Goal: Task Accomplishment & Management: Manage account settings

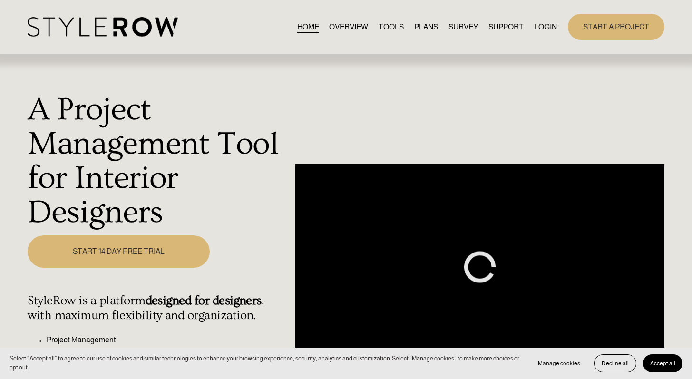
click at [543, 20] on div "HOME OVERVIEW TOOLS PLANS SURVEY SUPPORT QUESTIONS" at bounding box center [292, 27] width 529 height 20
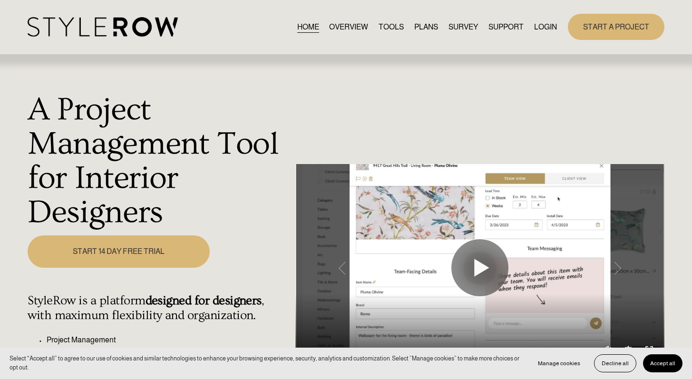
click at [540, 27] on link "LOGIN" at bounding box center [545, 26] width 23 height 13
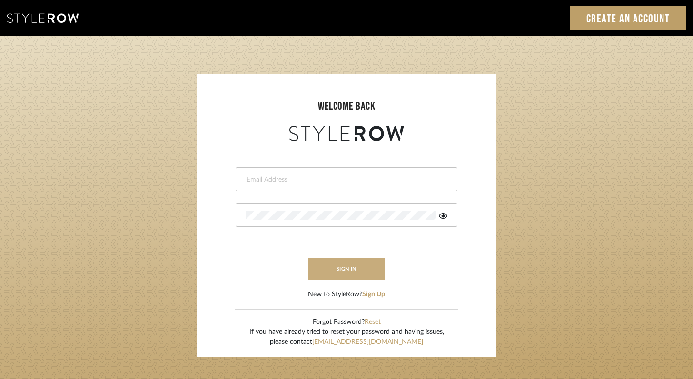
type input "felicia@onyxandoakinteriors.com"
click at [348, 267] on button "sign in" at bounding box center [346, 269] width 76 height 22
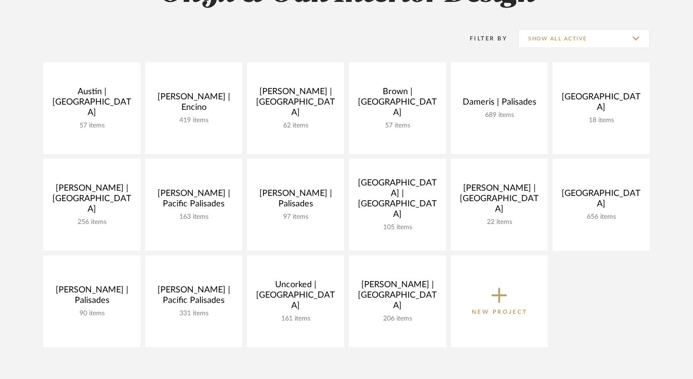
scroll to position [272, 0]
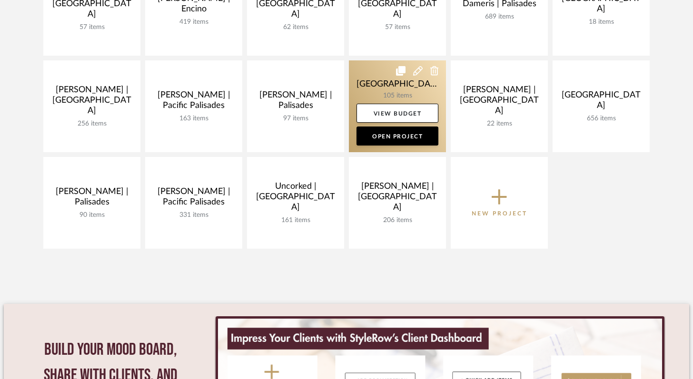
click at [380, 81] on link at bounding box center [397, 106] width 97 height 92
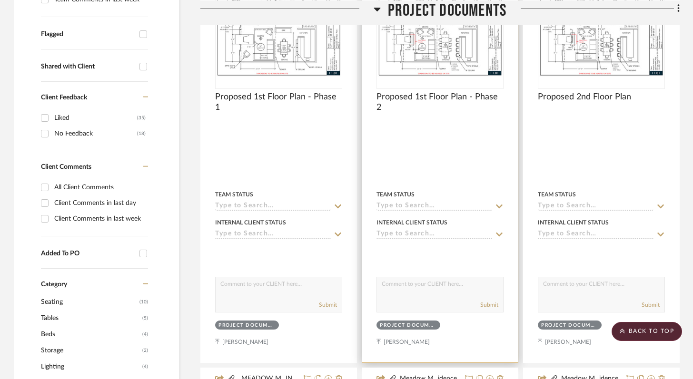
scroll to position [267, 0]
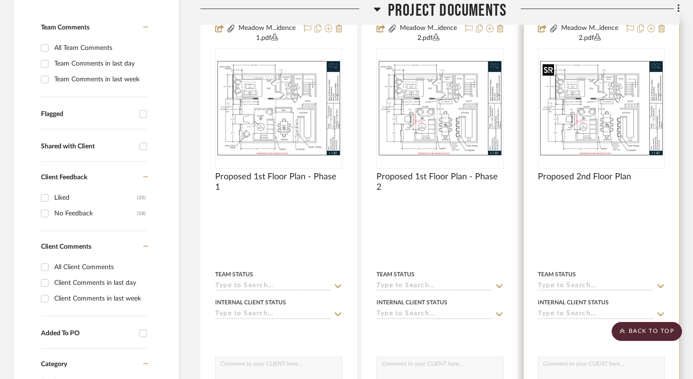
click at [598, 93] on div at bounding box center [600, 108] width 127 height 121
click at [591, 129] on img "0" at bounding box center [600, 108] width 125 height 97
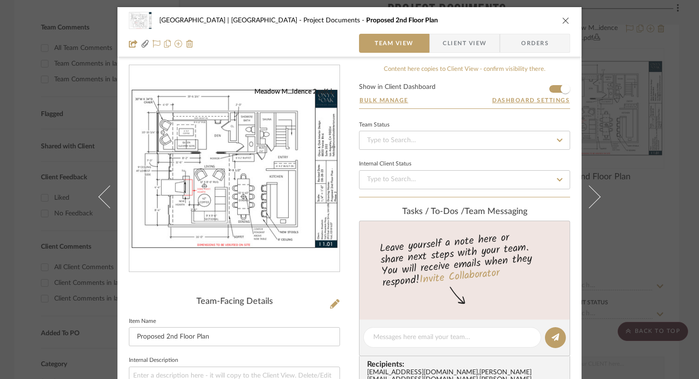
scroll to position [63, 0]
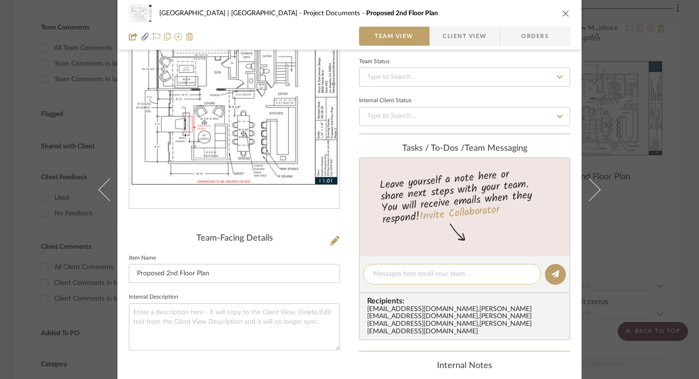
click at [433, 272] on textarea at bounding box center [452, 274] width 158 height 10
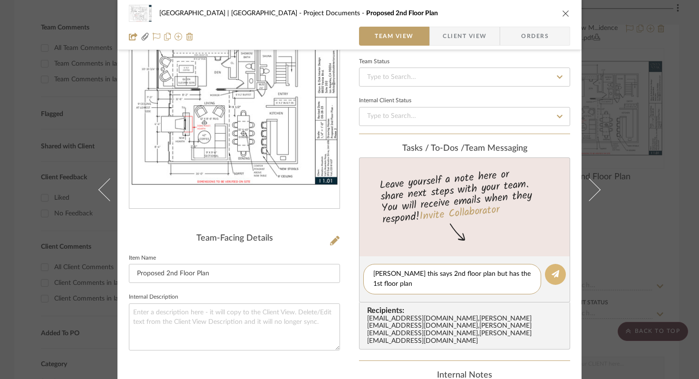
type textarea "Molly this says 2nd floor plan but has the 1st floor plan"
click at [553, 273] on icon at bounding box center [556, 274] width 8 height 8
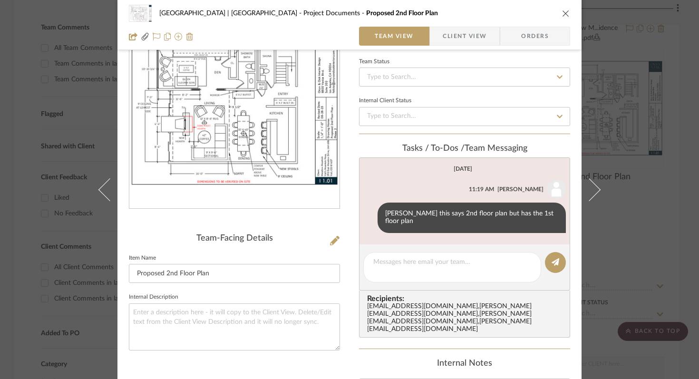
click at [558, 15] on div "Meadow Mountain | Vail Valley Project Documents Proposed 2nd Floor Plan" at bounding box center [349, 13] width 441 height 19
click at [562, 13] on icon "close" at bounding box center [566, 14] width 8 height 8
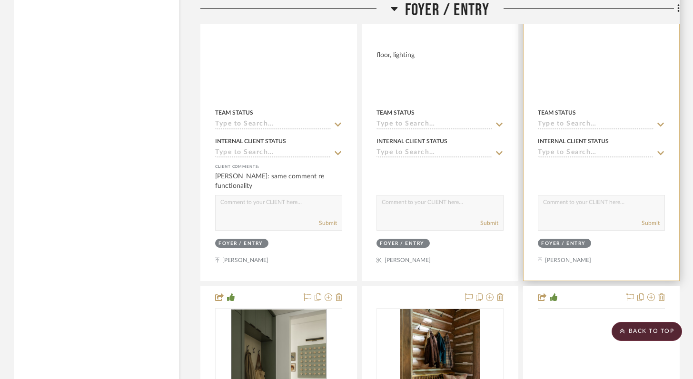
scroll to position [2795, 0]
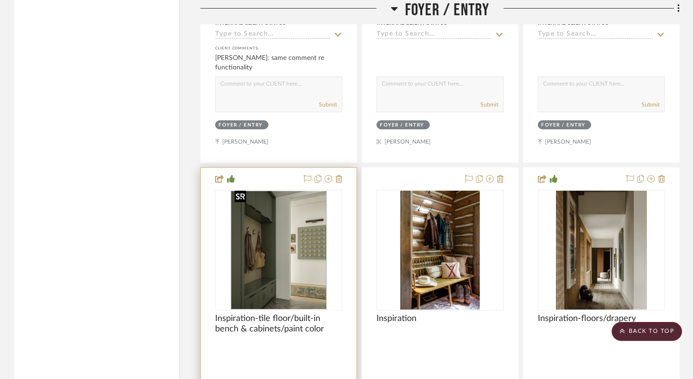
click at [279, 287] on img "0" at bounding box center [279, 250] width 96 height 119
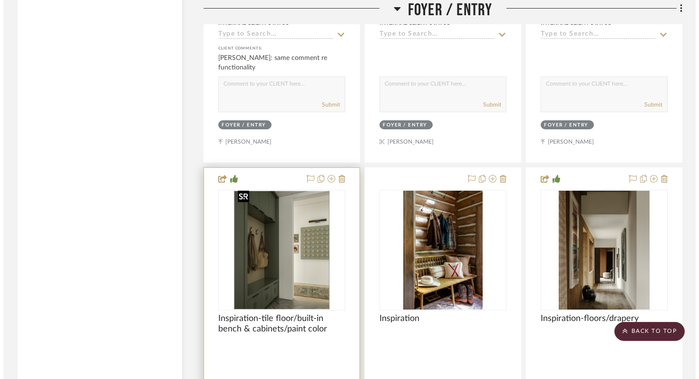
scroll to position [0, 0]
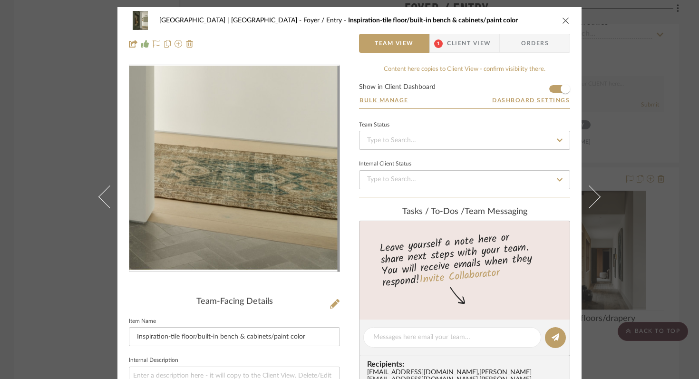
click at [281, 260] on img "0" at bounding box center [235, 169] width 166 height 206
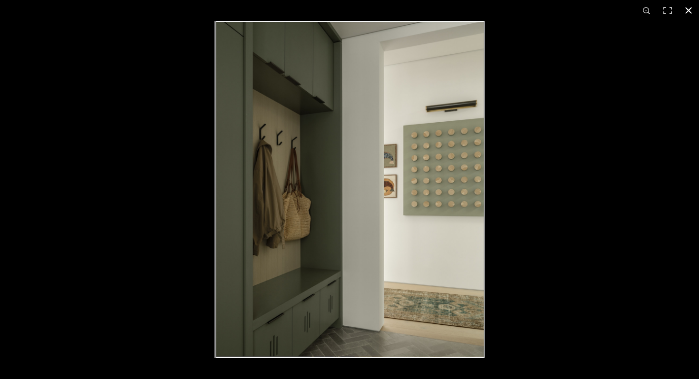
click at [688, 10] on button at bounding box center [688, 10] width 21 height 21
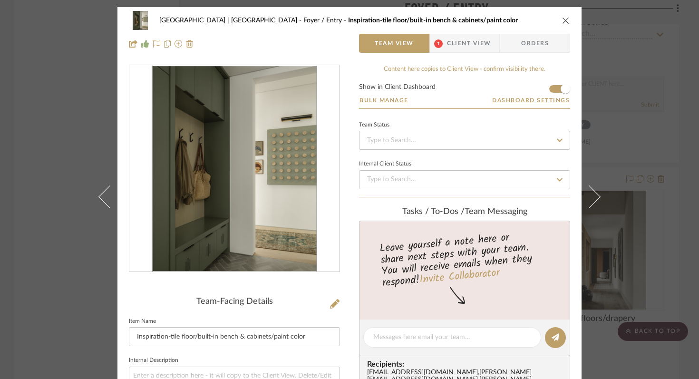
click at [562, 20] on icon "close" at bounding box center [566, 21] width 8 height 8
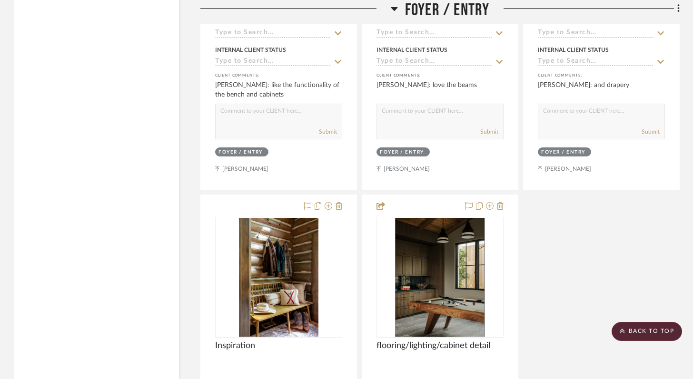
scroll to position [2894, 0]
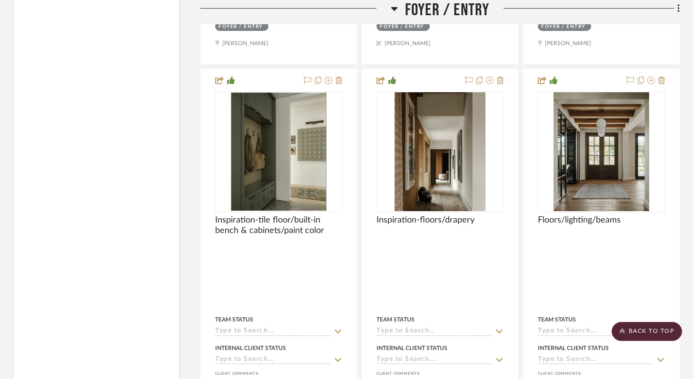
drag, startPoint x: 352, startPoint y: 201, endPoint x: 589, endPoint y: 205, distance: 237.4
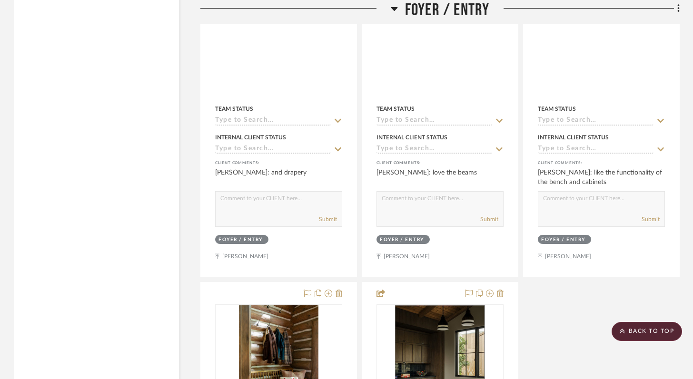
scroll to position [3172, 0]
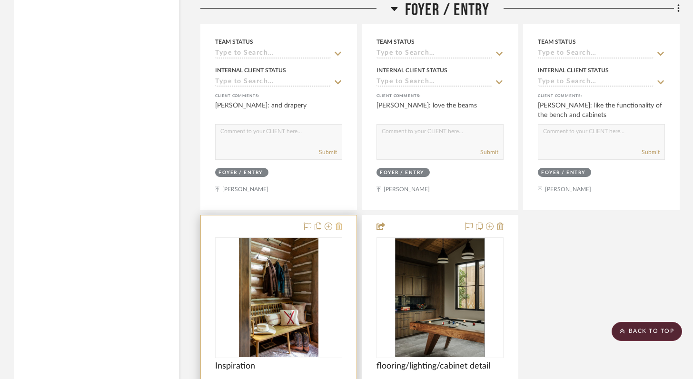
click at [338, 223] on icon at bounding box center [338, 227] width 7 height 8
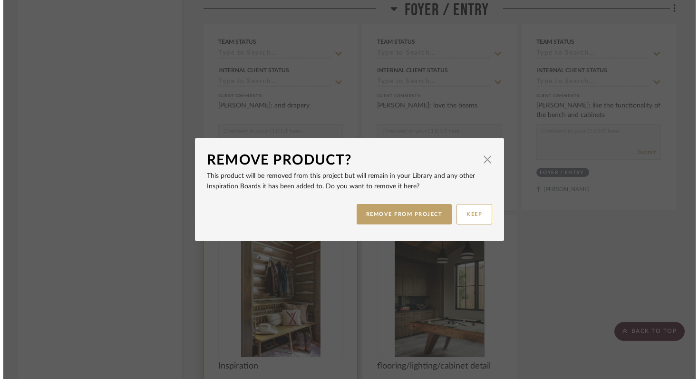
scroll to position [0, 0]
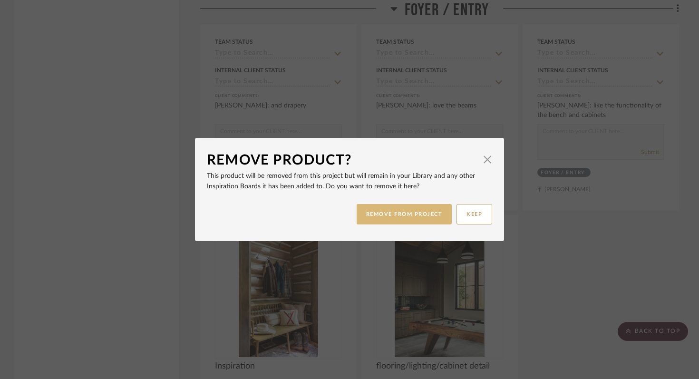
click at [401, 214] on button "REMOVE FROM PROJECT" at bounding box center [405, 214] width 96 height 20
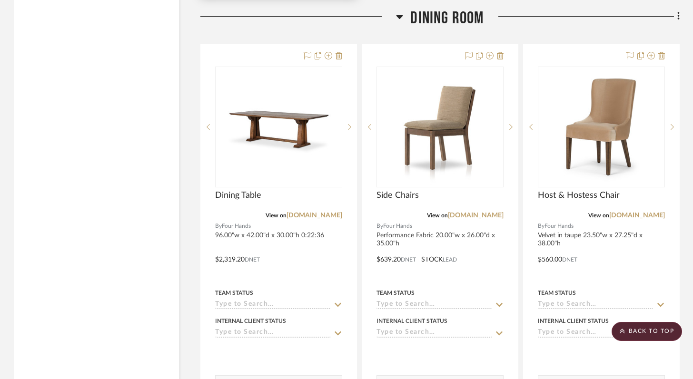
scroll to position [5288, 0]
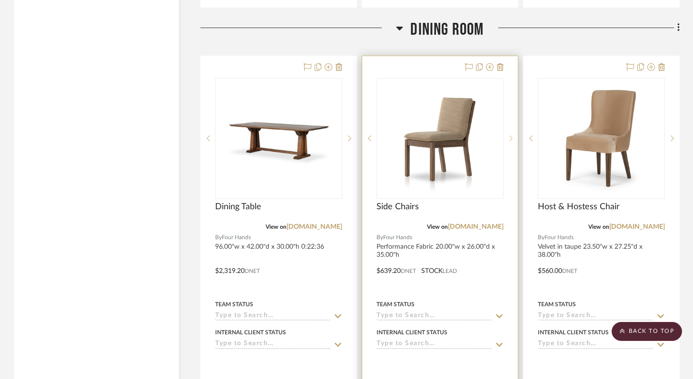
click at [511, 136] on icon at bounding box center [510, 139] width 3 height 6
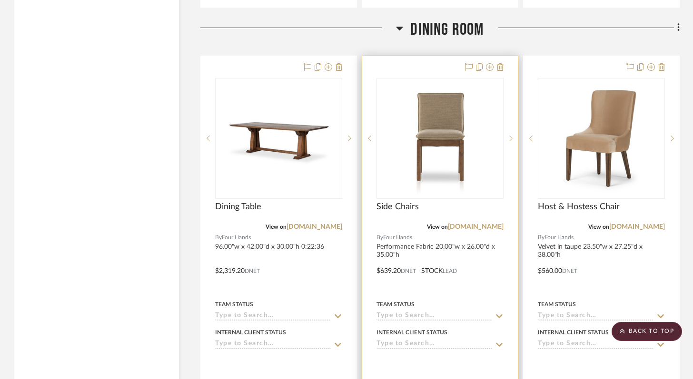
click at [511, 136] on icon at bounding box center [510, 139] width 3 height 6
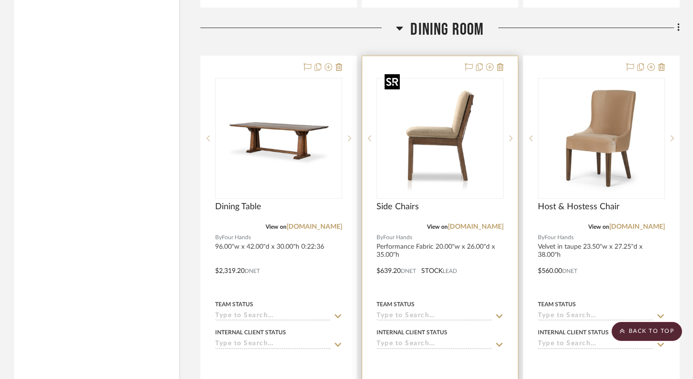
click at [457, 136] on img "2" at bounding box center [440, 138] width 119 height 119
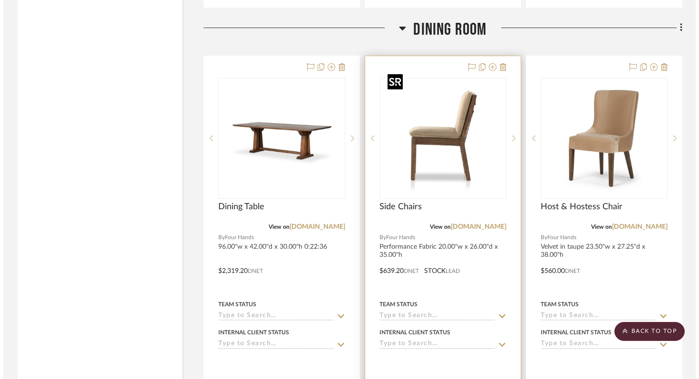
scroll to position [0, 0]
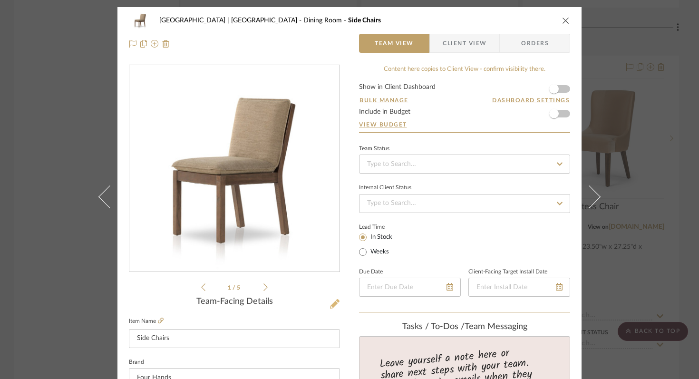
click at [331, 303] on icon at bounding box center [335, 304] width 10 height 10
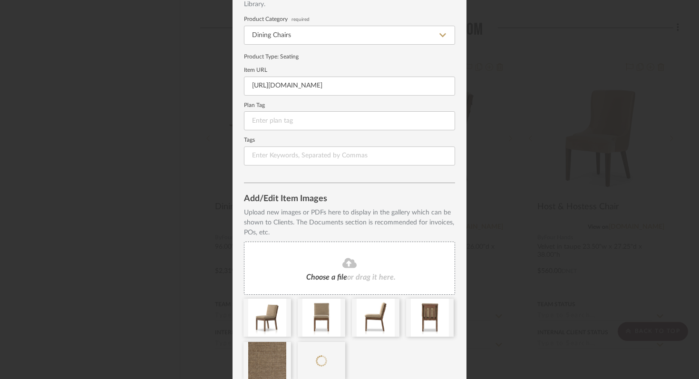
scroll to position [117, 0]
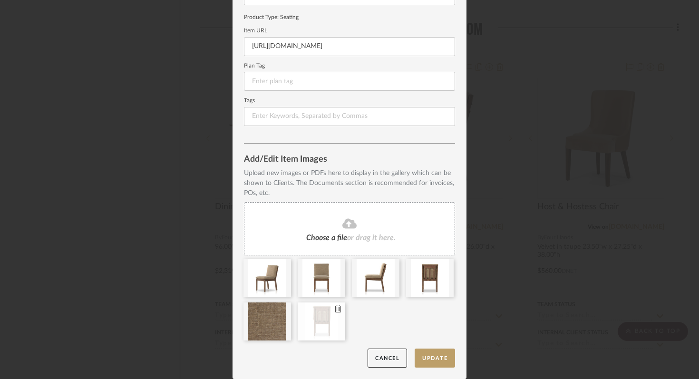
click at [335, 311] on icon at bounding box center [338, 309] width 7 height 8
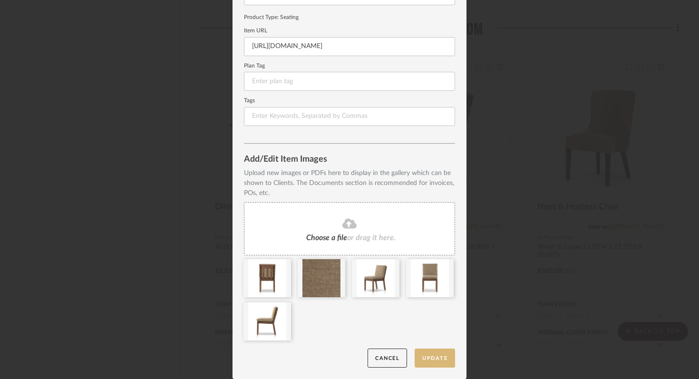
click at [444, 360] on button "Update" at bounding box center [435, 359] width 40 height 20
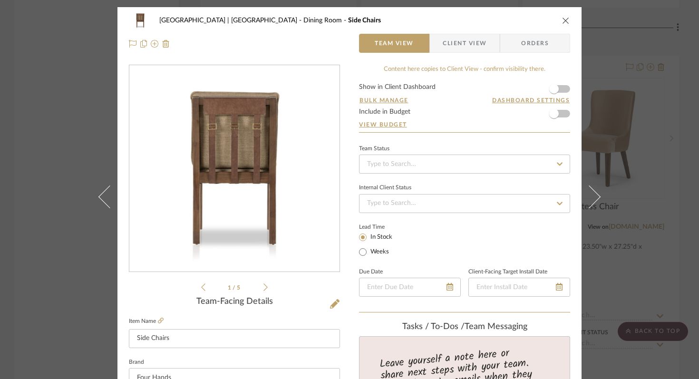
click at [562, 20] on icon "close" at bounding box center [566, 21] width 8 height 8
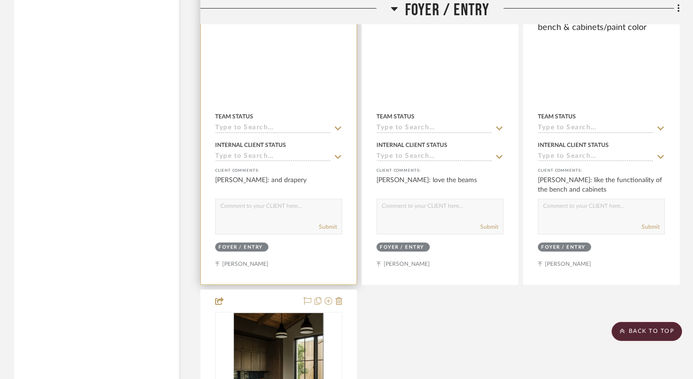
scroll to position [2971, 0]
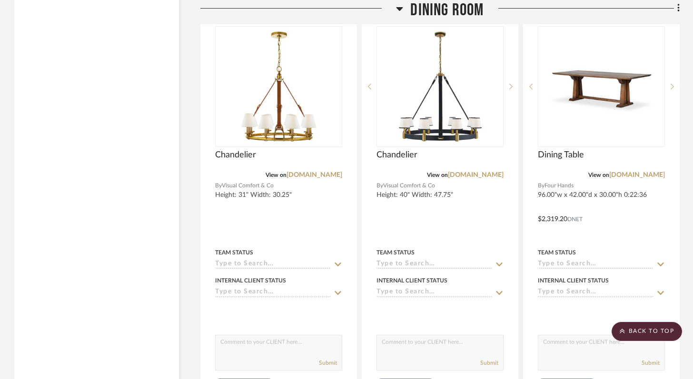
scroll to position [5339, 0]
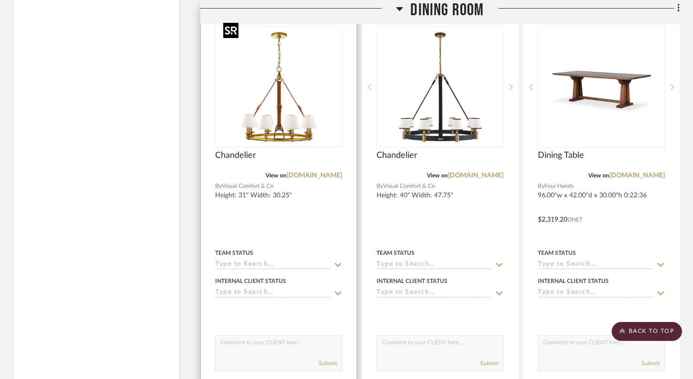
click at [0, 0] on img at bounding box center [0, 0] width 0 height 0
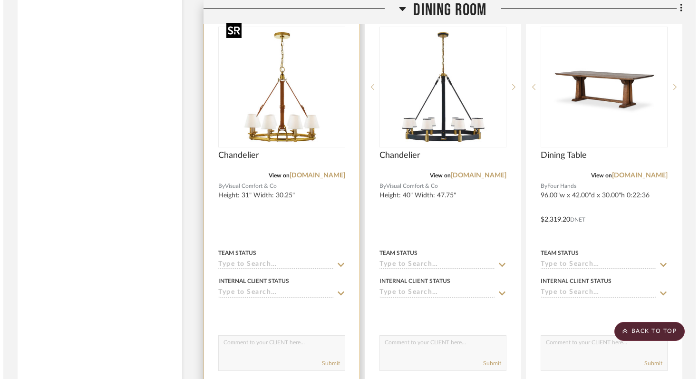
scroll to position [0, 0]
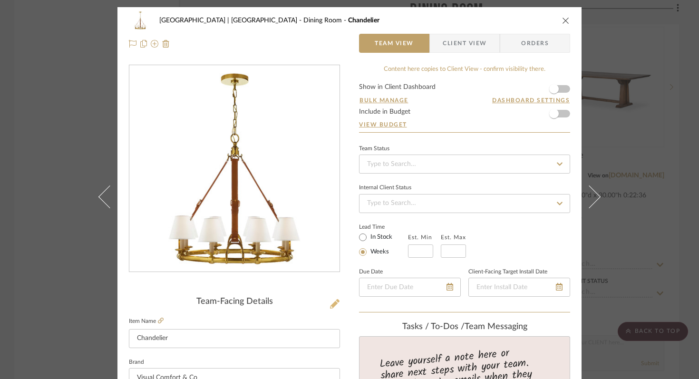
click at [330, 305] on icon at bounding box center [335, 304] width 10 height 10
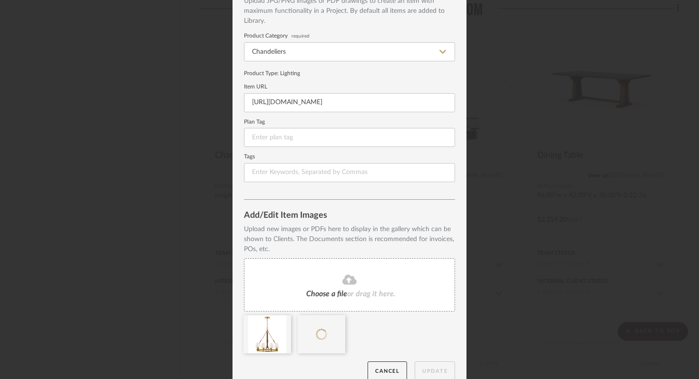
scroll to position [74, 0]
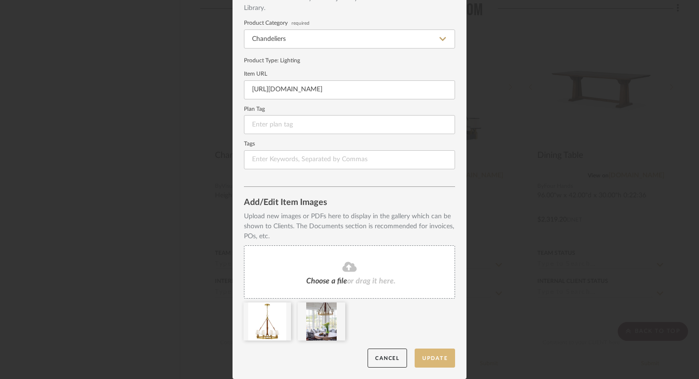
click at [445, 361] on button "Update" at bounding box center [435, 359] width 40 height 20
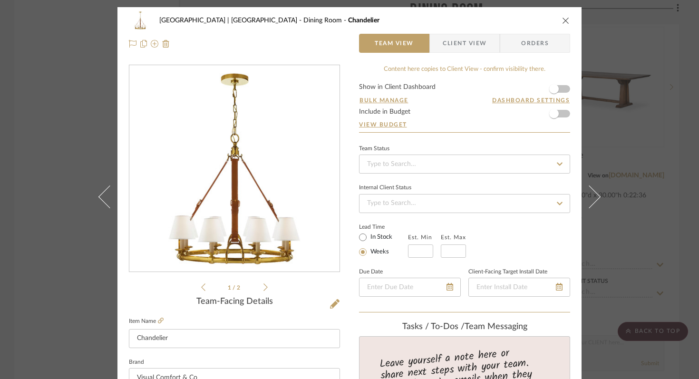
click at [562, 20] on icon "close" at bounding box center [566, 21] width 8 height 8
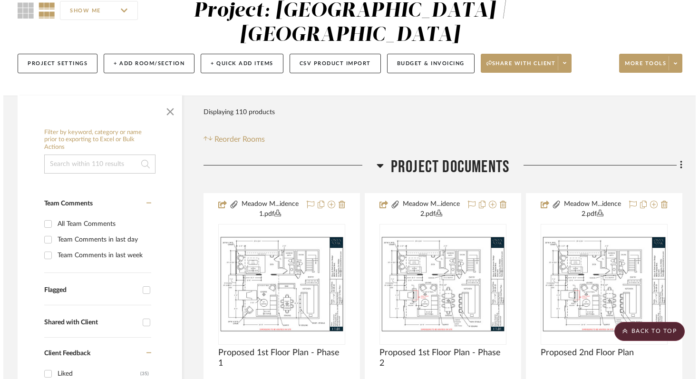
scroll to position [0, 0]
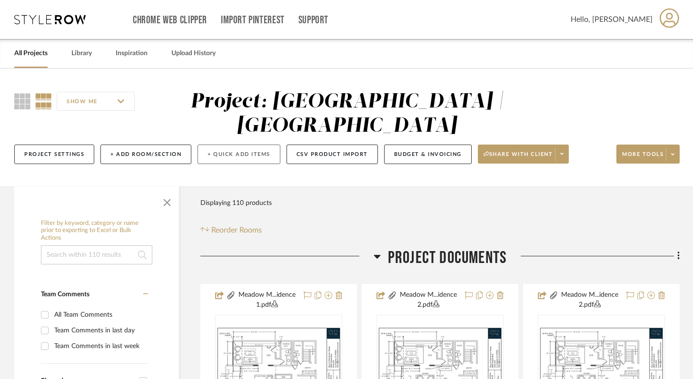
click at [257, 151] on button "+ Quick Add Items" at bounding box center [238, 155] width 83 height 20
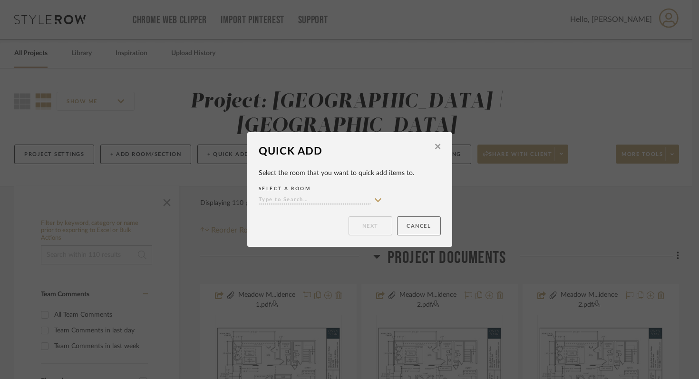
click at [411, 226] on button "Cancel" at bounding box center [419, 225] width 44 height 19
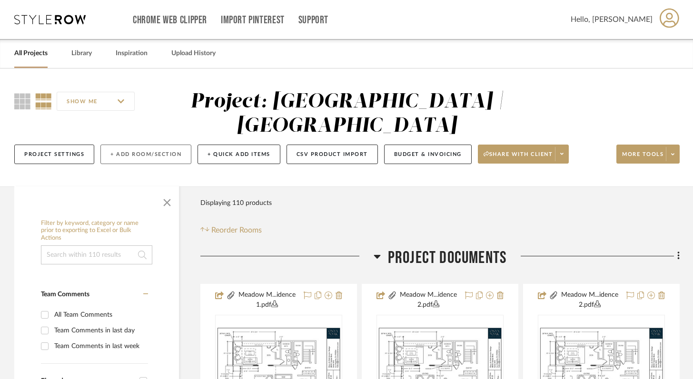
click at [154, 153] on button "+ Add Room/Section" at bounding box center [145, 155] width 91 height 20
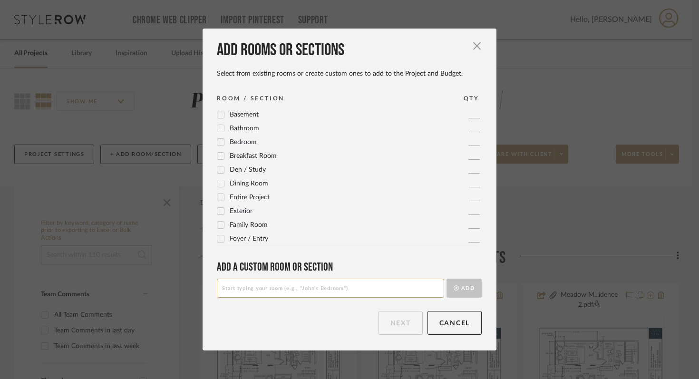
click at [317, 294] on input at bounding box center [330, 288] width 227 height 19
type input "Upstairs Landing"
click at [469, 290] on button "Add" at bounding box center [464, 288] width 35 height 19
click at [403, 326] on button "Next" at bounding box center [401, 323] width 44 height 24
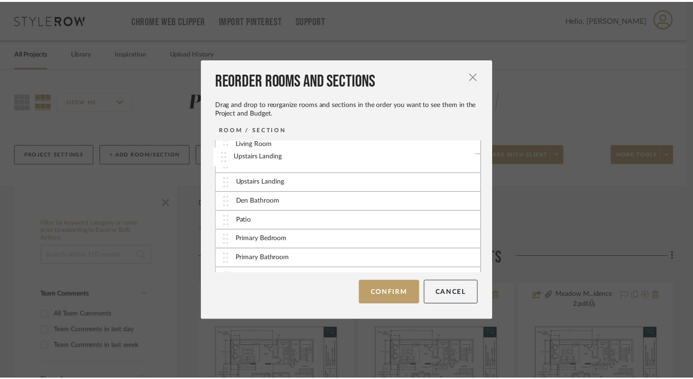
scroll to position [134, 0]
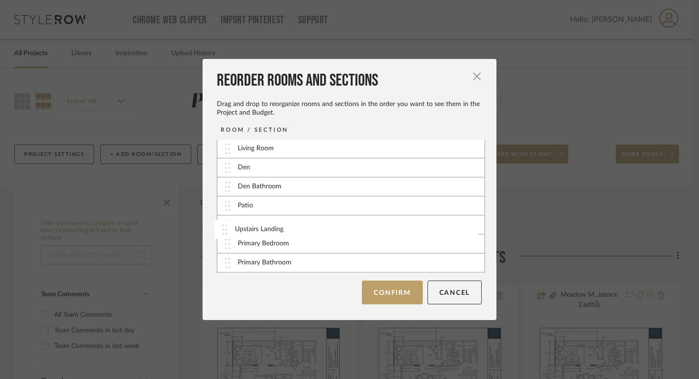
drag, startPoint x: 294, startPoint y: 265, endPoint x: 292, endPoint y: 231, distance: 34.3
click at [392, 293] on button "Confirm" at bounding box center [392, 293] width 60 height 24
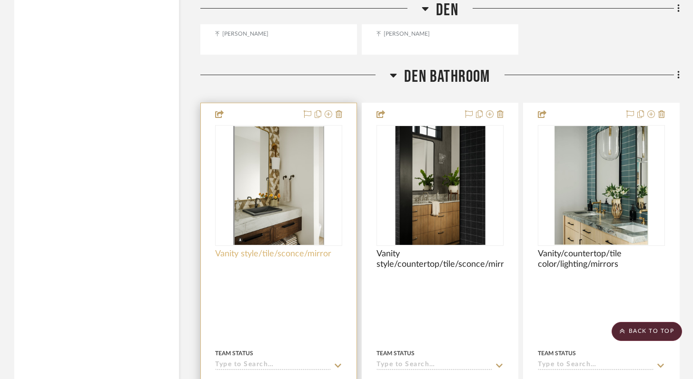
scroll to position [8829, 0]
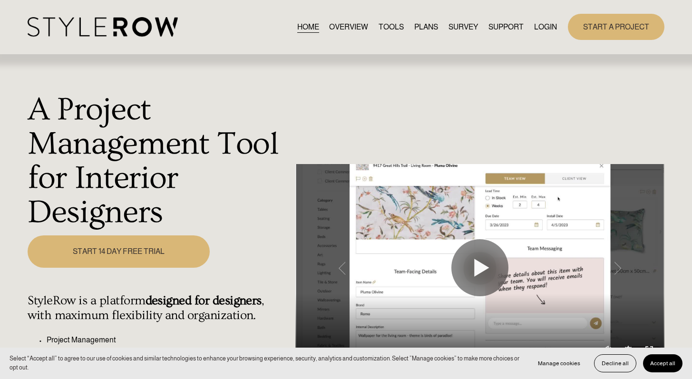
click at [511, 26] on link "LOGIN" at bounding box center [545, 26] width 23 height 13
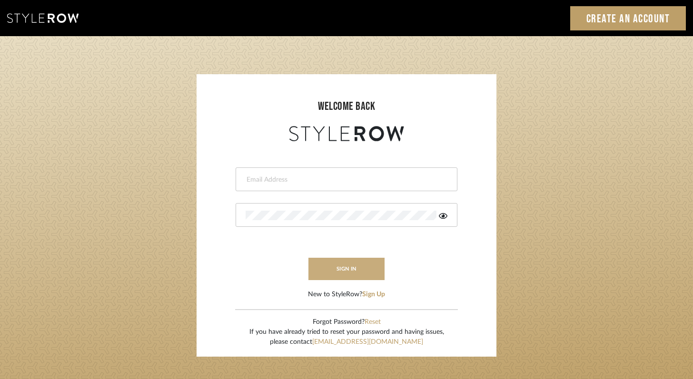
type input "felicia@onyxandoakinteriors.com"
click at [346, 269] on button "sign in" at bounding box center [346, 269] width 76 height 22
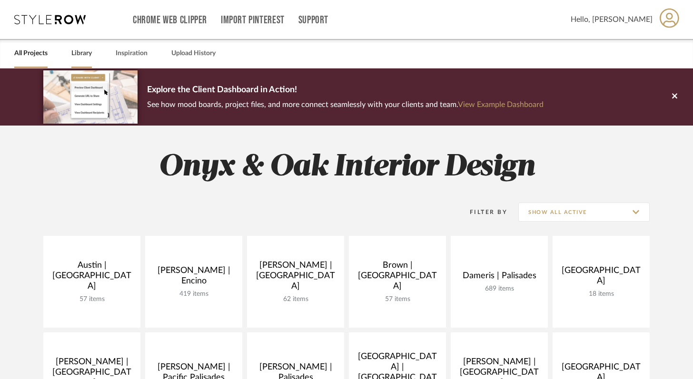
click at [85, 50] on link "Library" at bounding box center [81, 53] width 20 height 13
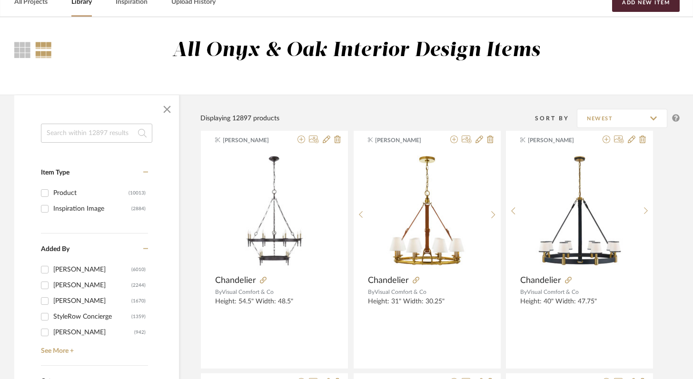
scroll to position [68, 0]
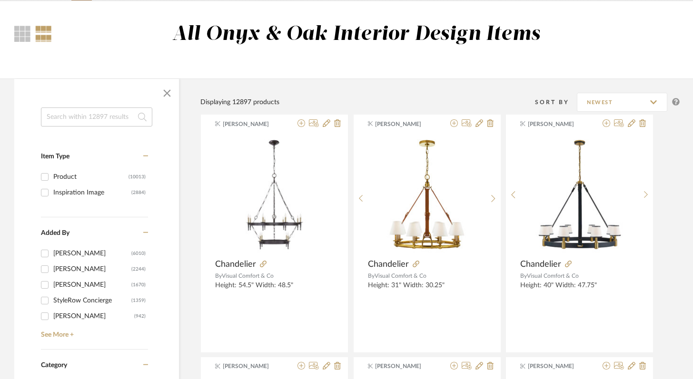
click at [47, 174] on input "Product (10013)" at bounding box center [44, 176] width 15 height 15
checkbox input "true"
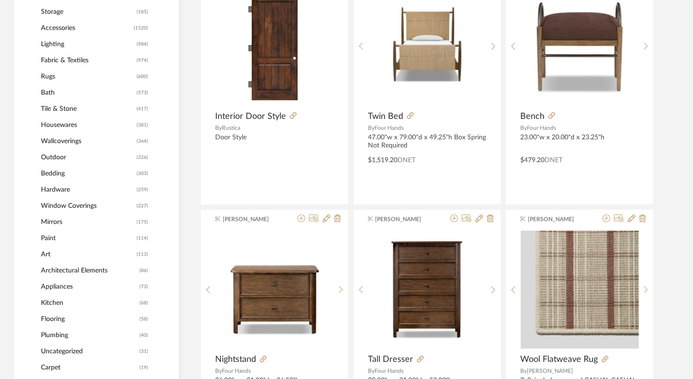
scroll to position [478, 0]
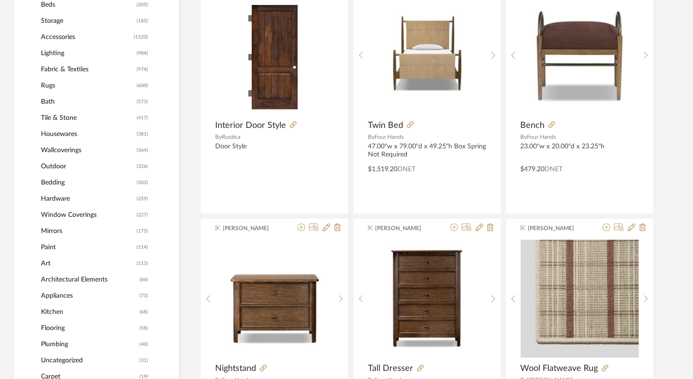
click at [49, 55] on span "Lighting" at bounding box center [87, 53] width 93 height 16
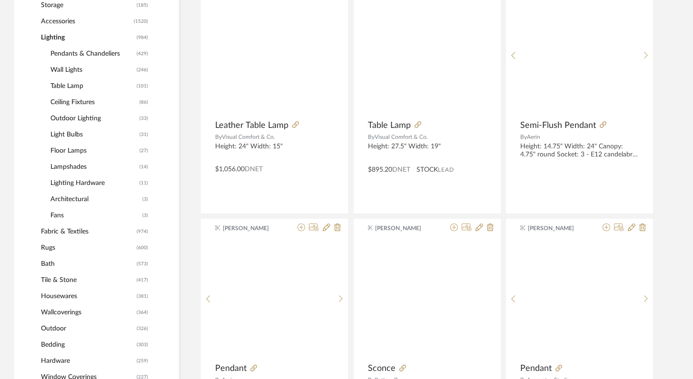
scroll to position [490, 0]
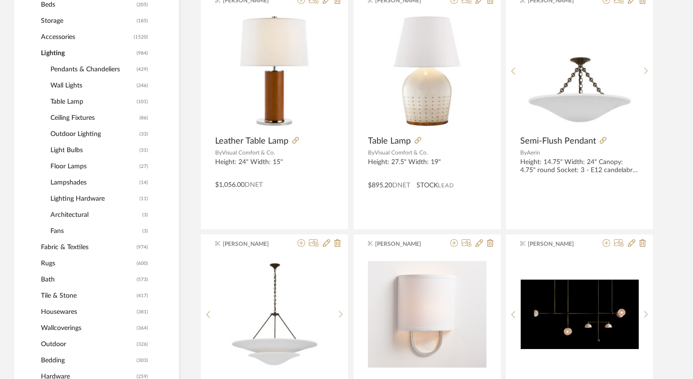
click at [77, 67] on span "Pendants & Chandeliers" at bounding box center [92, 69] width 84 height 16
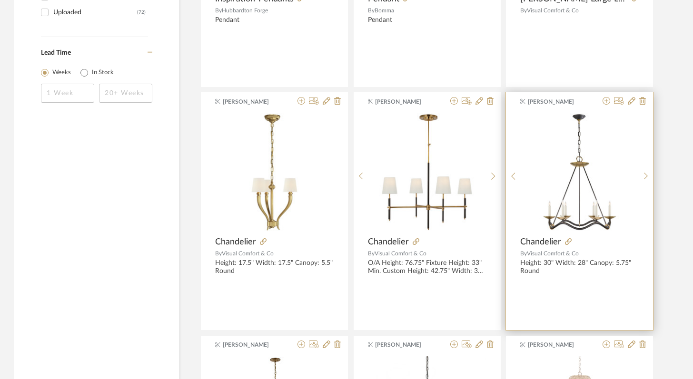
scroll to position [1619, 0]
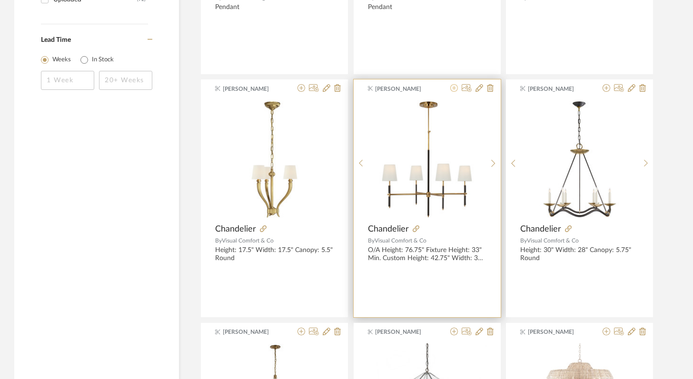
click at [453, 88] on icon at bounding box center [454, 88] width 8 height 8
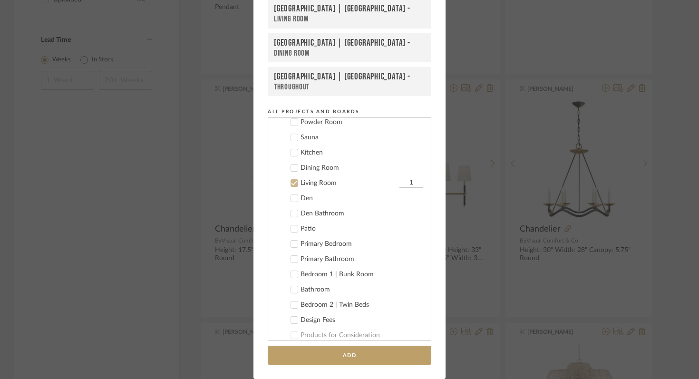
scroll to position [287, 0]
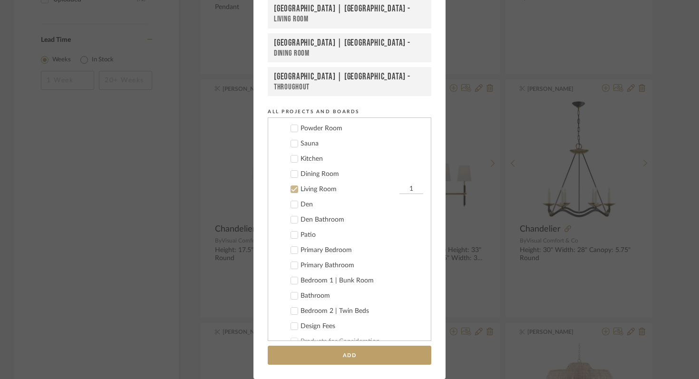
click at [291, 173] on icon at bounding box center [294, 174] width 7 height 7
click at [291, 187] on icon at bounding box center [294, 189] width 7 height 7
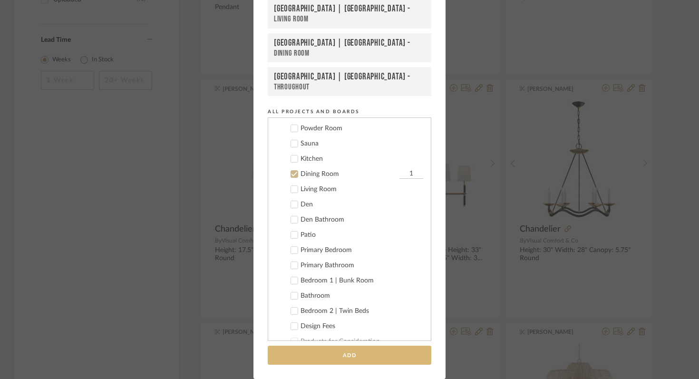
click at [366, 355] on button "Add" at bounding box center [350, 356] width 164 height 20
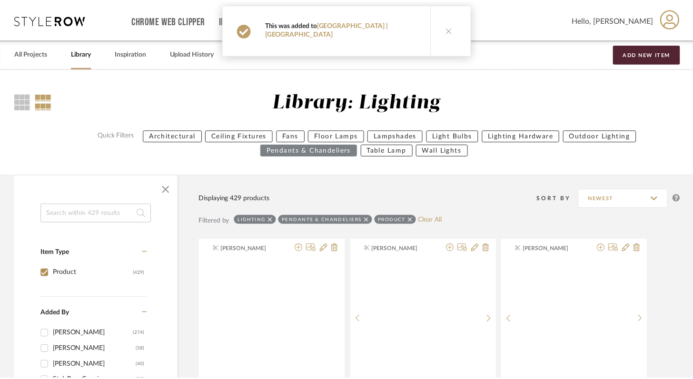
scroll to position [1619, 0]
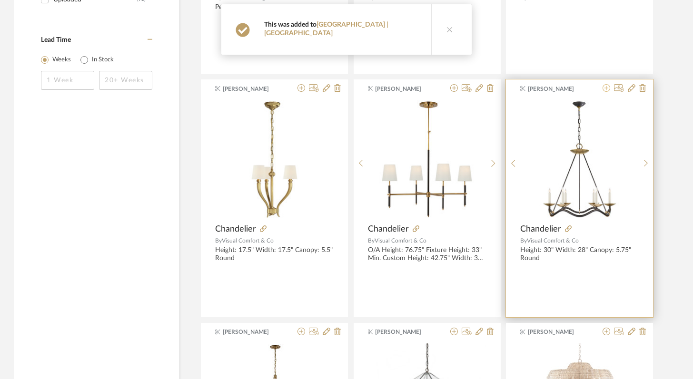
click at [607, 89] on icon at bounding box center [606, 88] width 8 height 8
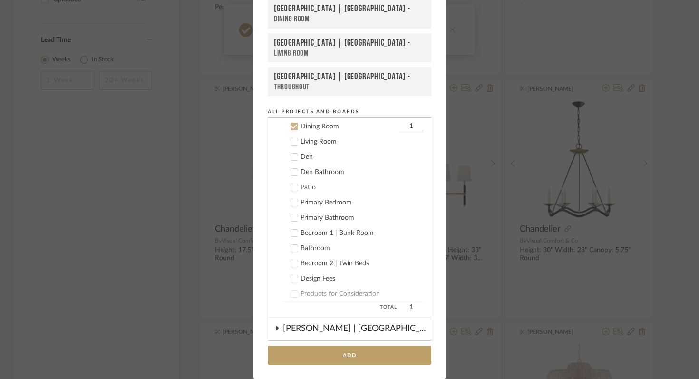
scroll to position [335, 0]
click at [371, 352] on button "Add" at bounding box center [350, 356] width 164 height 20
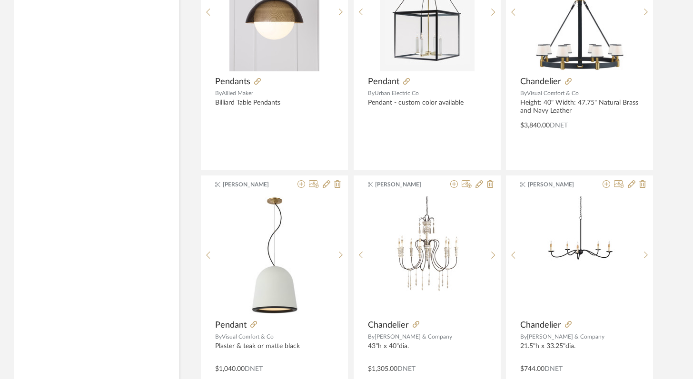
scroll to position [2874, 0]
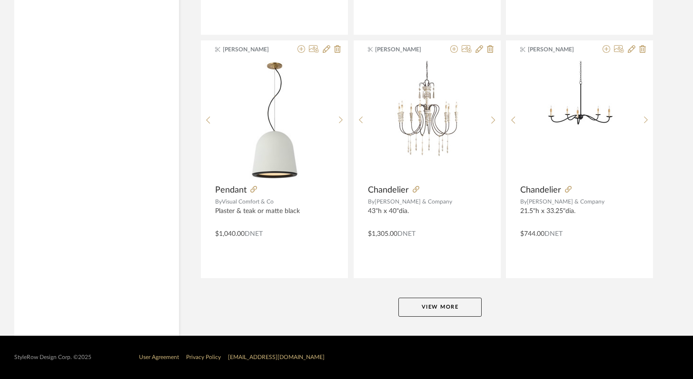
click at [439, 305] on button "View More" at bounding box center [439, 307] width 83 height 19
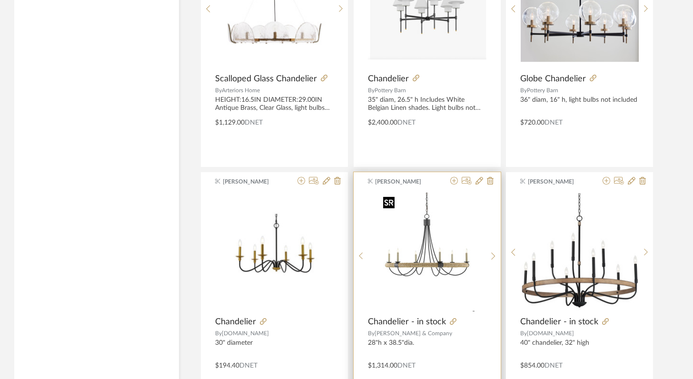
scroll to position [3960, 0]
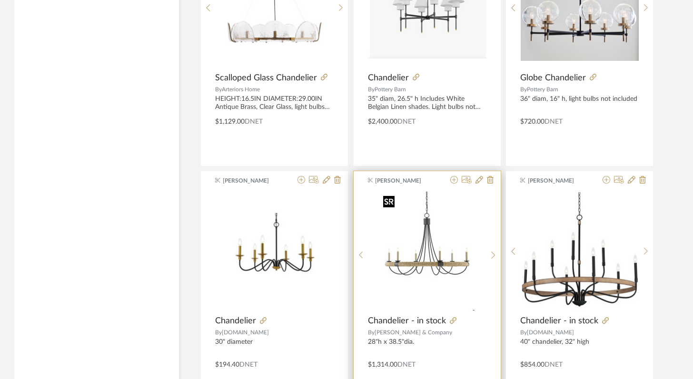
click at [450, 258] on img "0" at bounding box center [426, 251] width 95 height 119
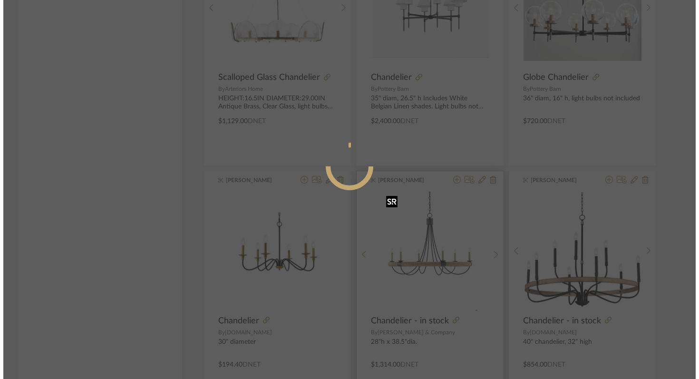
scroll to position [0, 0]
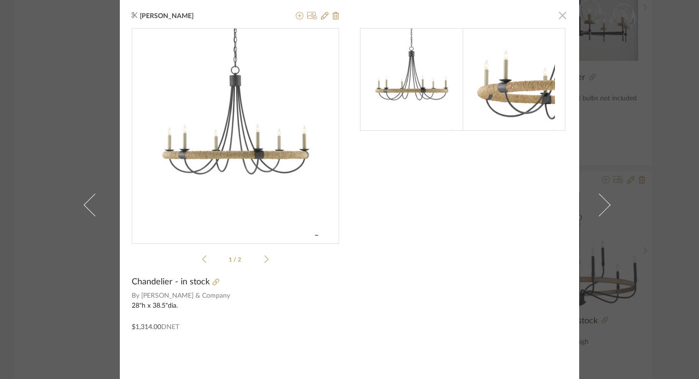
click at [559, 15] on span "button" at bounding box center [562, 15] width 19 height 19
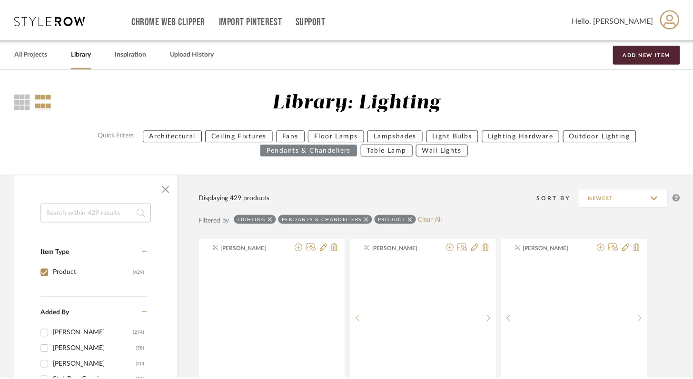
scroll to position [3960, 0]
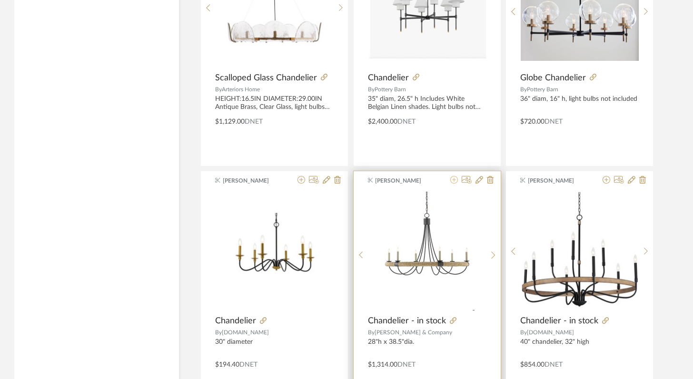
click at [453, 183] on icon at bounding box center [454, 180] width 8 height 8
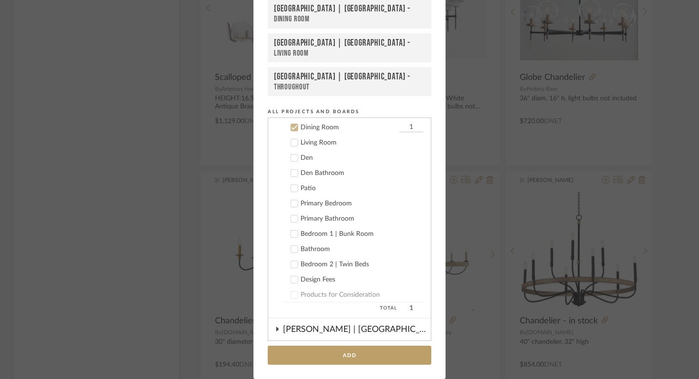
scroll to position [335, 0]
click at [293, 143] on icon at bounding box center [294, 141] width 7 height 7
click at [293, 126] on icon at bounding box center [294, 126] width 7 height 7
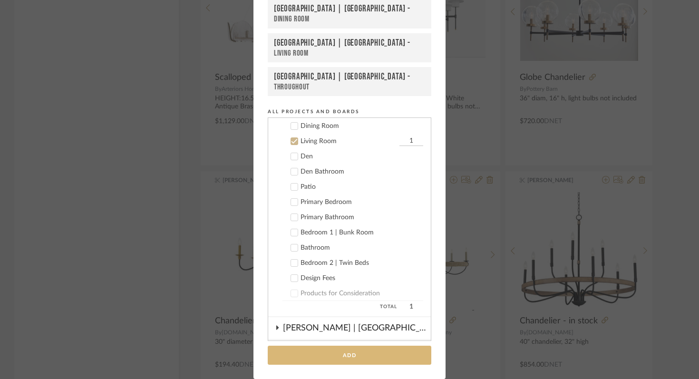
click at [344, 358] on button "Add" at bounding box center [350, 356] width 164 height 20
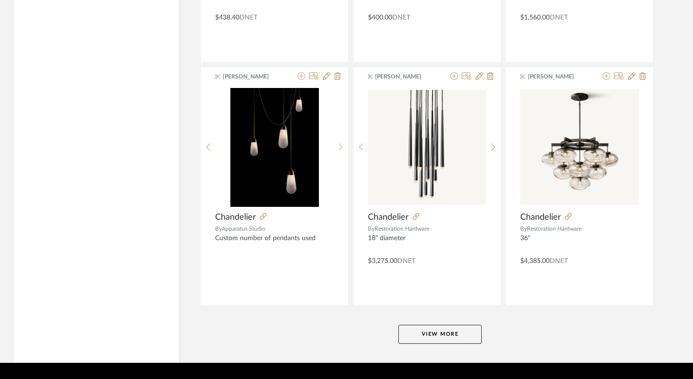
scroll to position [5771, 0]
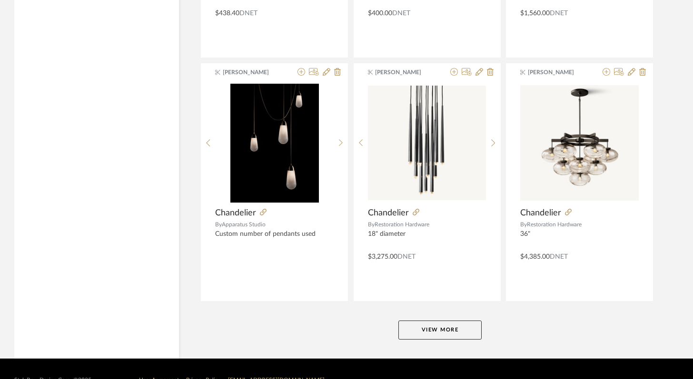
click at [439, 332] on button "View More" at bounding box center [439, 330] width 83 height 19
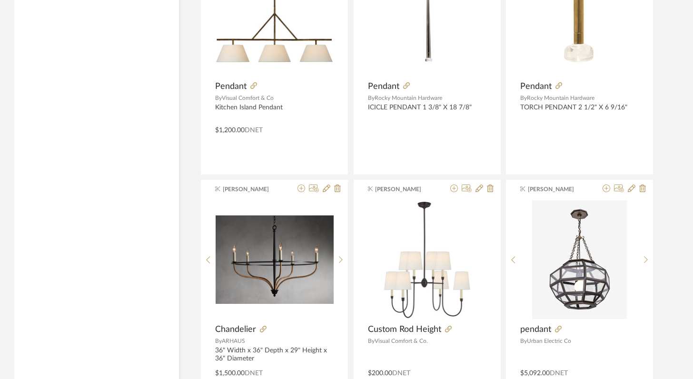
scroll to position [6906, 0]
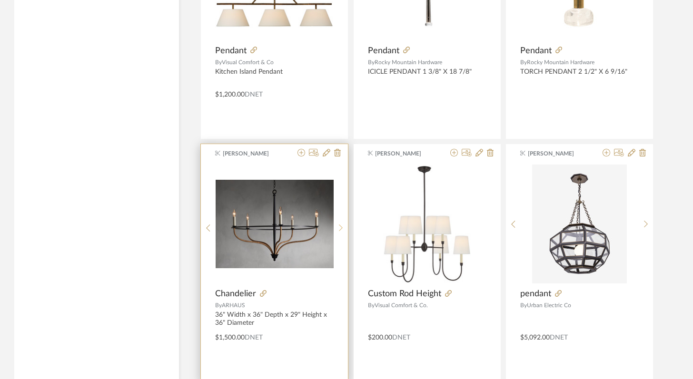
click at [339, 225] on icon at bounding box center [341, 228] width 4 height 7
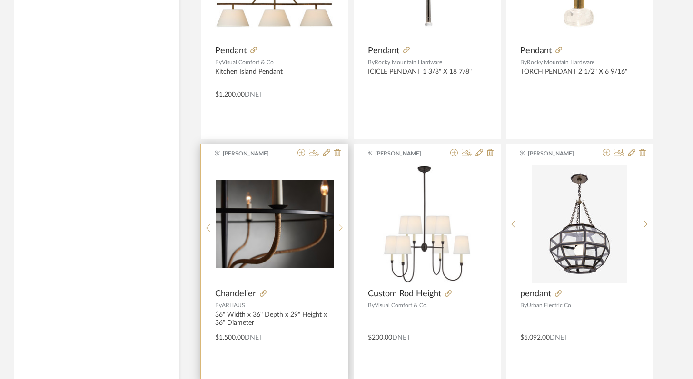
click at [339, 225] on icon at bounding box center [341, 228] width 4 height 7
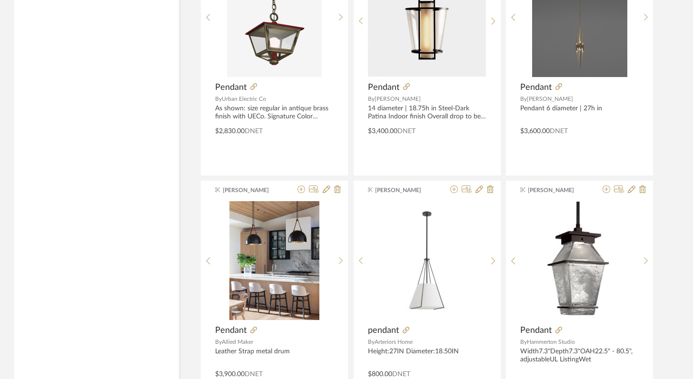
scroll to position [7412, 0]
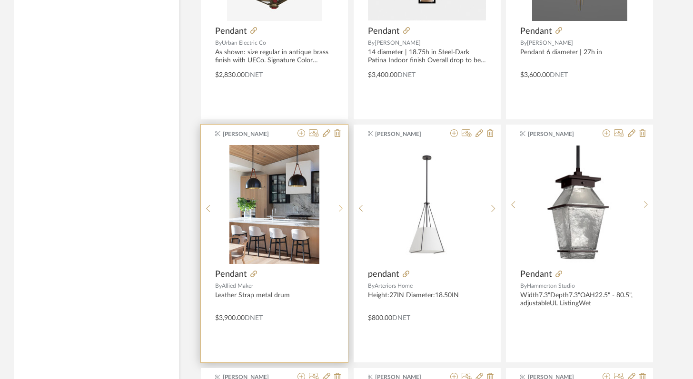
click at [340, 202] on div at bounding box center [340, 208] width 15 height 127
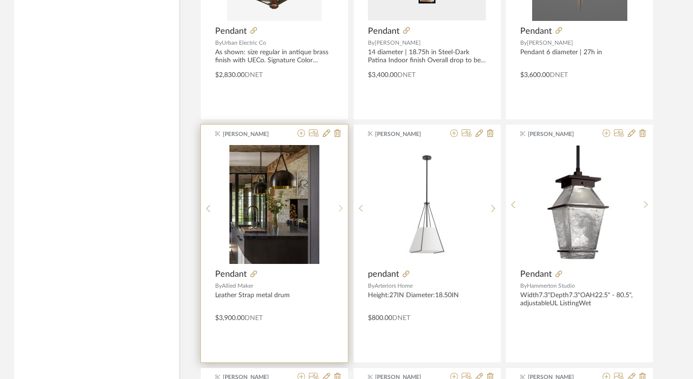
click at [339, 207] on icon at bounding box center [341, 209] width 4 height 8
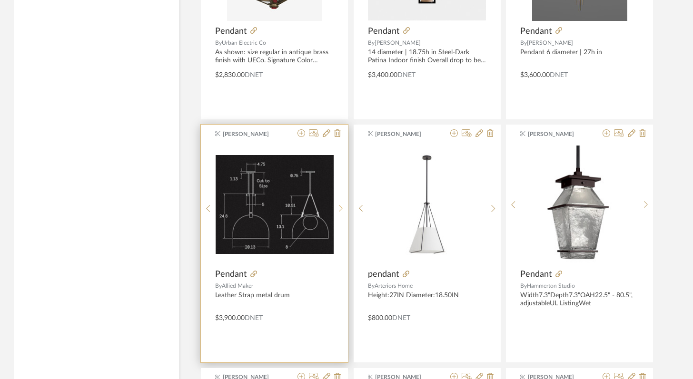
click at [339, 207] on icon at bounding box center [341, 209] width 4 height 8
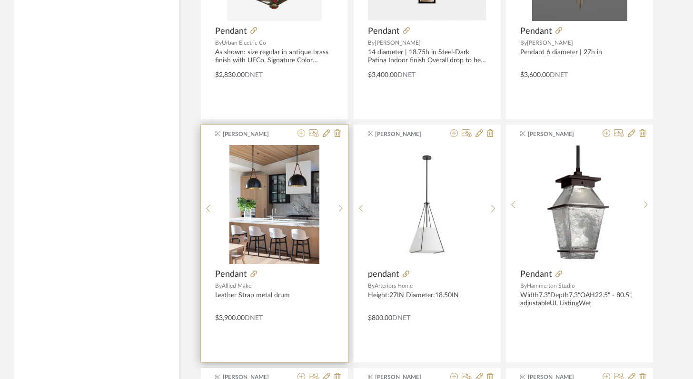
click at [302, 134] on icon at bounding box center [301, 133] width 8 height 8
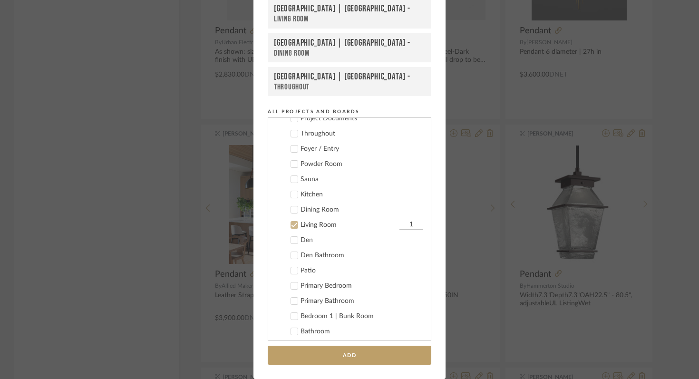
scroll to position [244, 0]
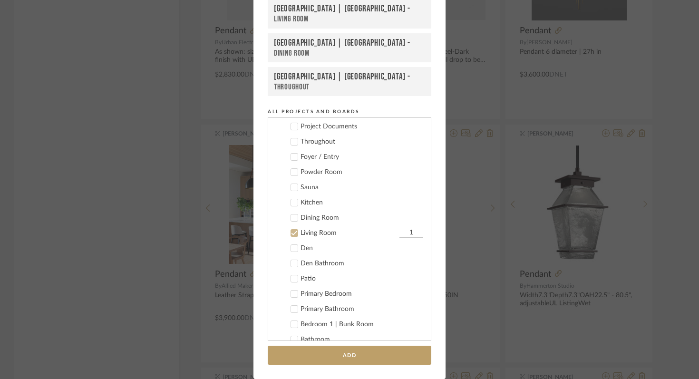
click at [291, 202] on icon at bounding box center [294, 202] width 7 height 7
click at [291, 230] on icon at bounding box center [294, 233] width 7 height 7
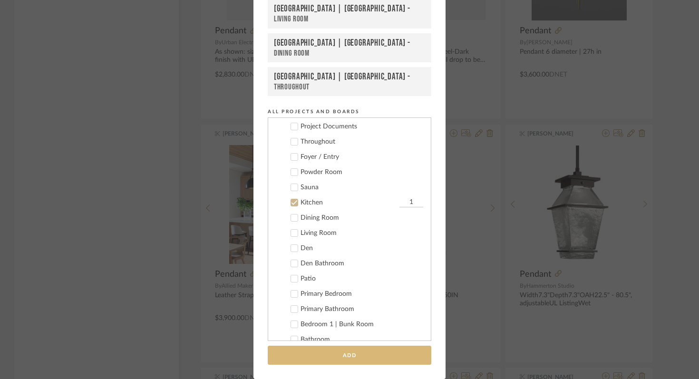
click at [352, 356] on button "Add" at bounding box center [350, 356] width 164 height 20
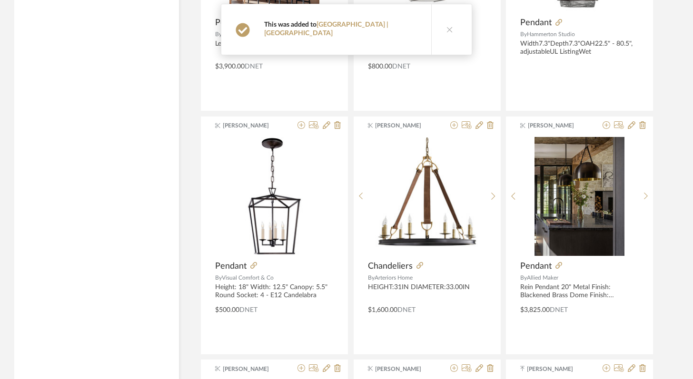
scroll to position [7657, 0]
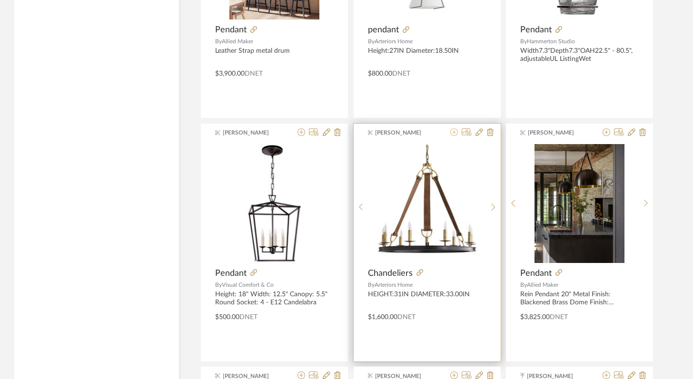
click at [453, 132] on icon at bounding box center [454, 132] width 8 height 8
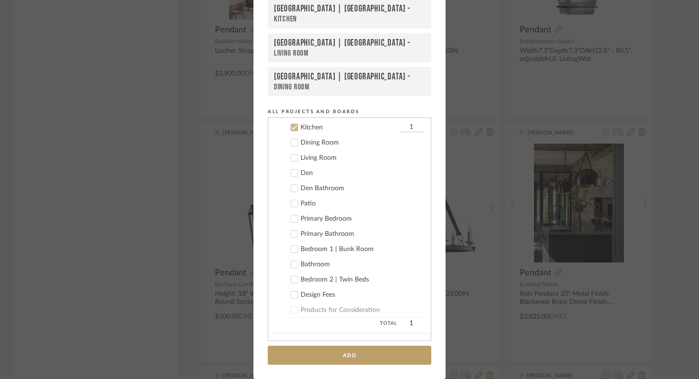
scroll to position [320, 0]
click at [293, 140] on icon at bounding box center [294, 141] width 7 height 7
click at [293, 128] on icon at bounding box center [294, 126] width 7 height 7
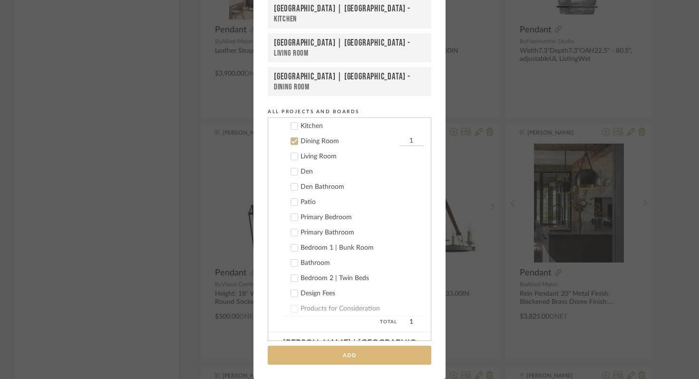
click at [352, 362] on button "Add" at bounding box center [350, 356] width 164 height 20
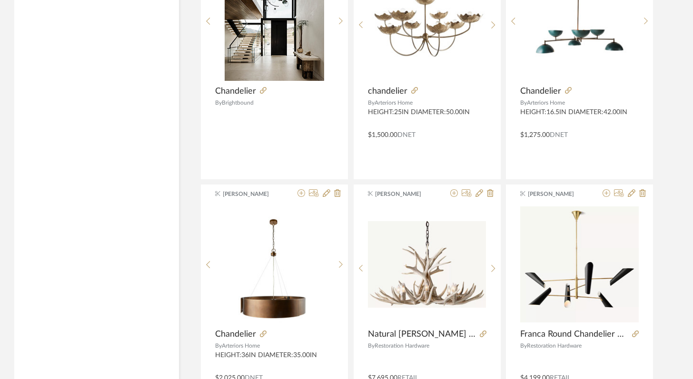
scroll to position [8377, 0]
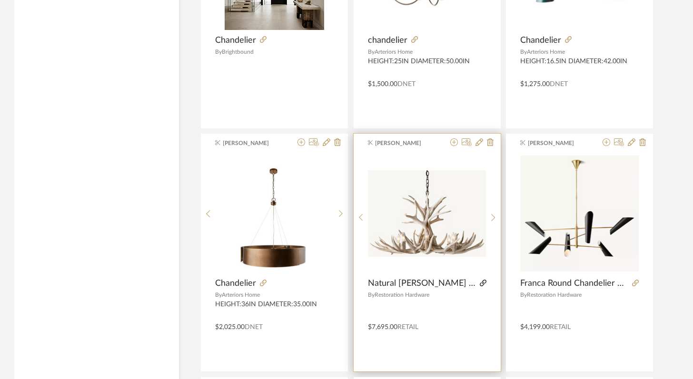
click at [483, 283] on icon at bounding box center [482, 283] width 7 height 7
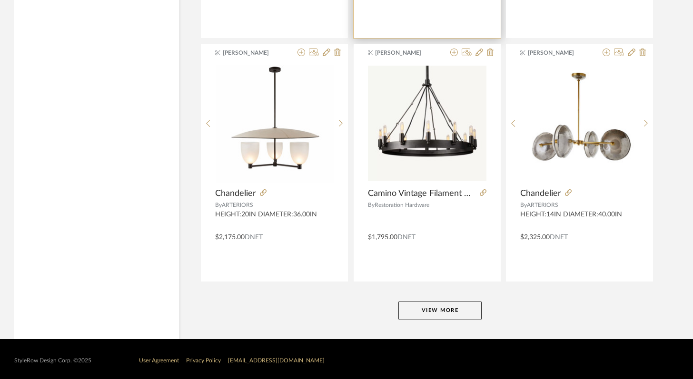
scroll to position [8713, 0]
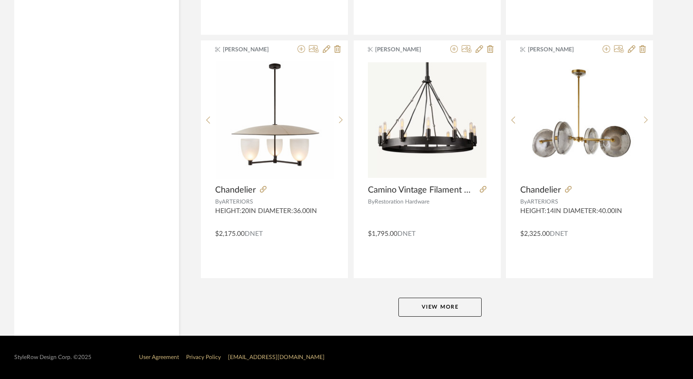
click at [447, 309] on button "View More" at bounding box center [439, 307] width 83 height 19
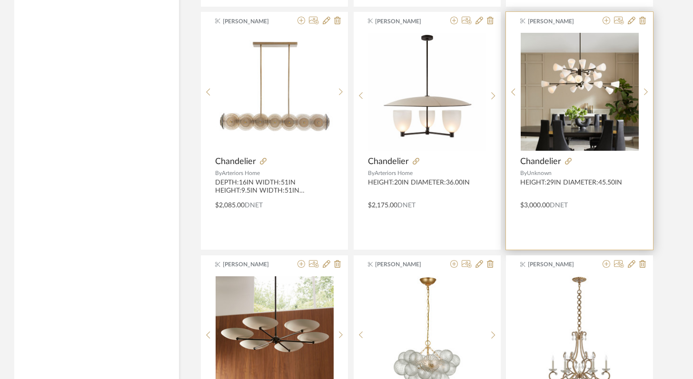
scroll to position [9879, 0]
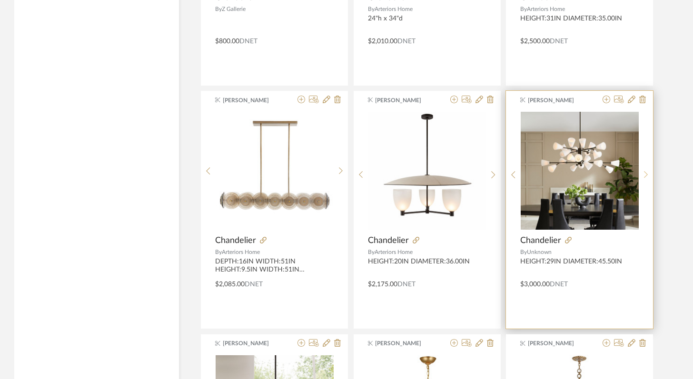
click at [644, 171] on icon at bounding box center [646, 175] width 4 height 8
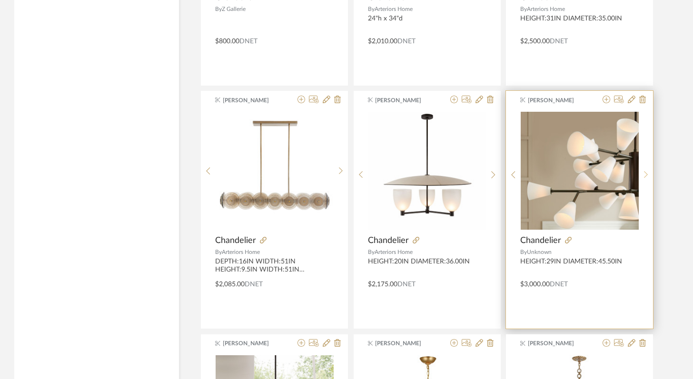
click at [644, 171] on icon at bounding box center [646, 175] width 4 height 8
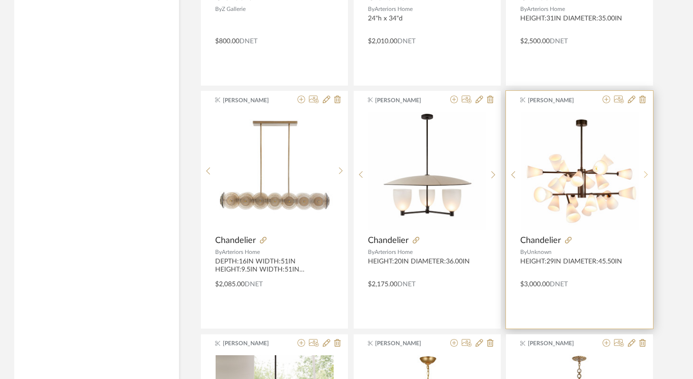
click at [644, 171] on icon at bounding box center [646, 175] width 4 height 8
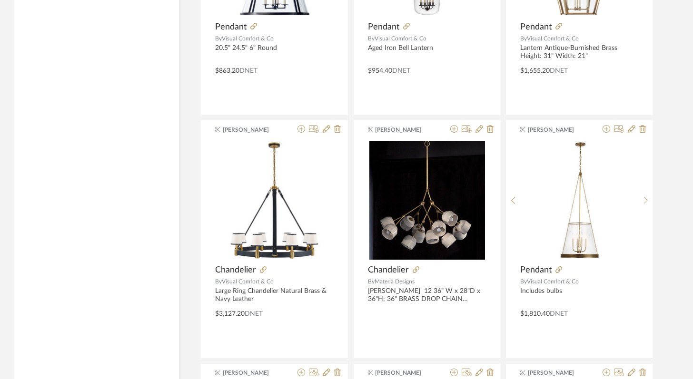
scroll to position [10902, 0]
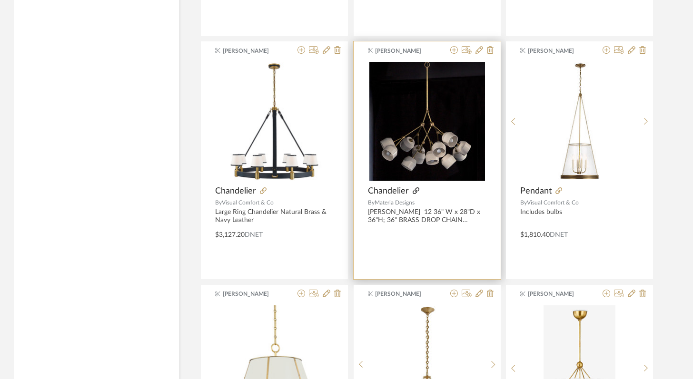
click at [418, 190] on icon at bounding box center [415, 190] width 7 height 7
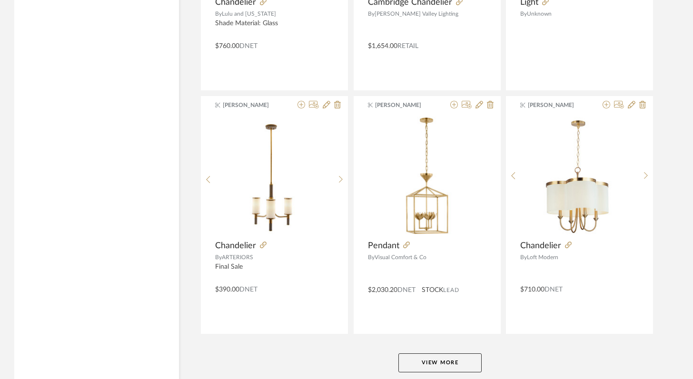
scroll to position [11633, 0]
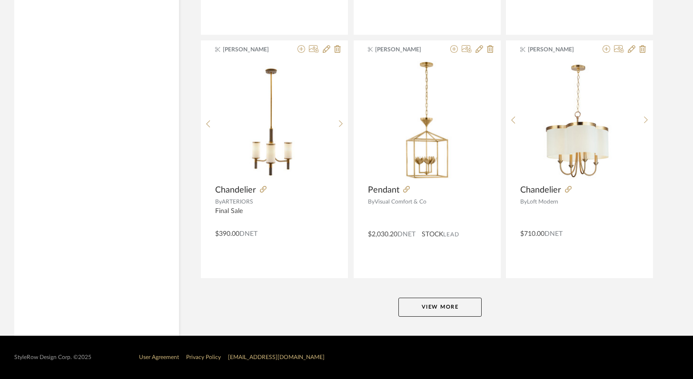
click at [428, 311] on button "View More" at bounding box center [439, 307] width 83 height 19
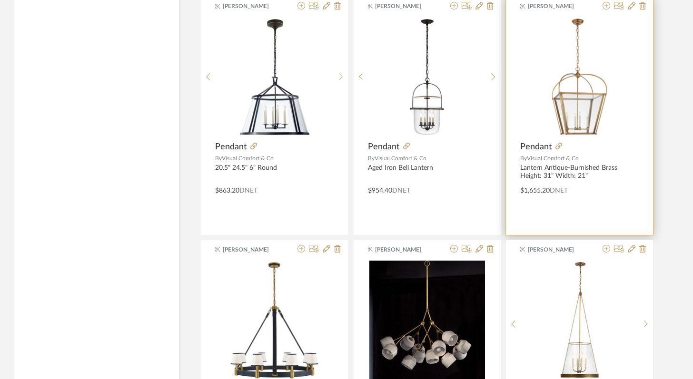
scroll to position [10701, 0]
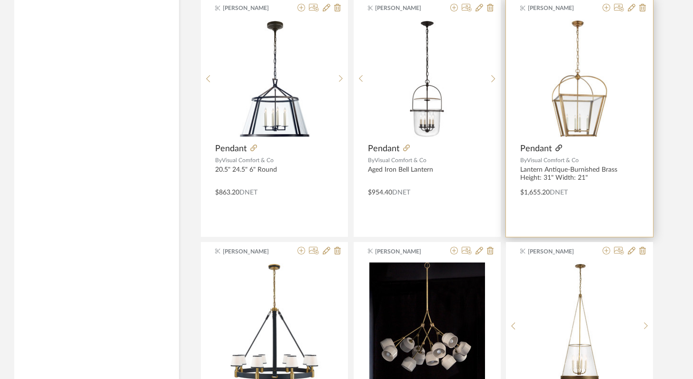
click at [558, 150] on icon at bounding box center [558, 148] width 7 height 7
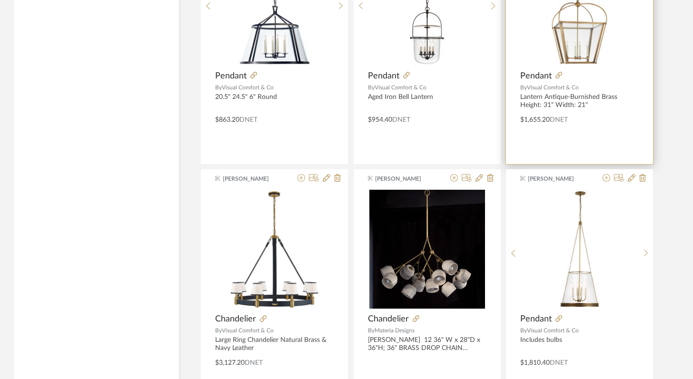
scroll to position [10601, 0]
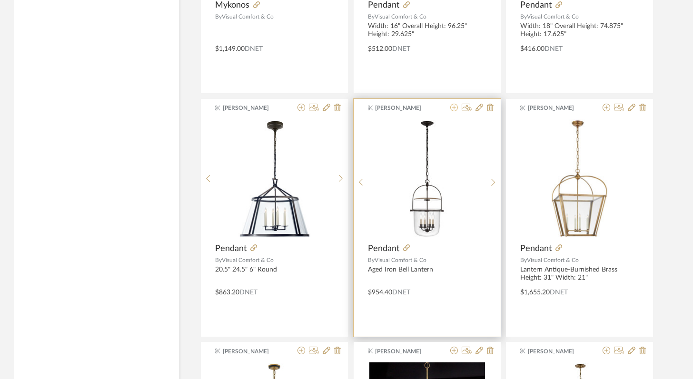
click at [454, 107] on icon at bounding box center [454, 108] width 8 height 8
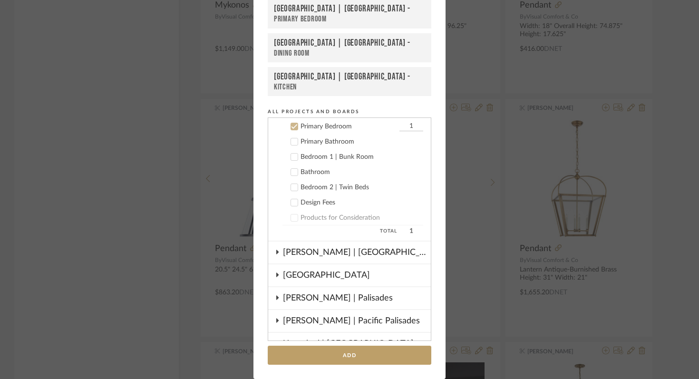
scroll to position [411, 0]
click at [381, 358] on button "Add" at bounding box center [350, 356] width 164 height 20
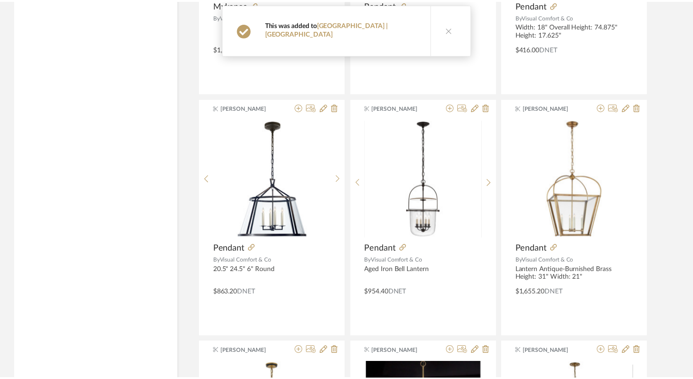
scroll to position [10601, 0]
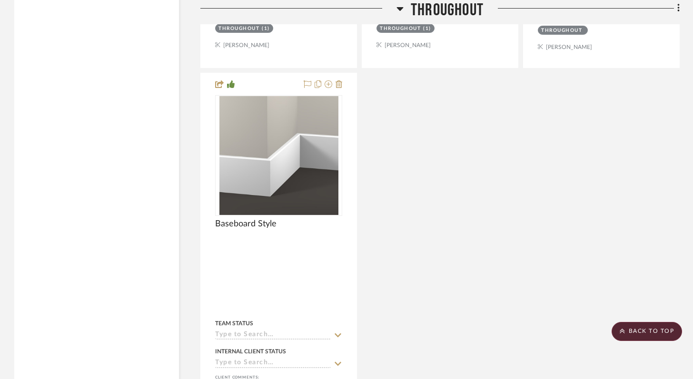
scroll to position [2296, 0]
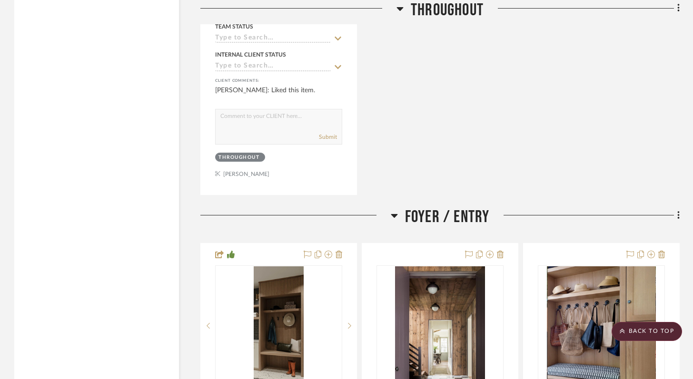
drag, startPoint x: 412, startPoint y: 156, endPoint x: 81, endPoint y: 3, distance: 365.2
